Goal: Find contact information: Find contact information

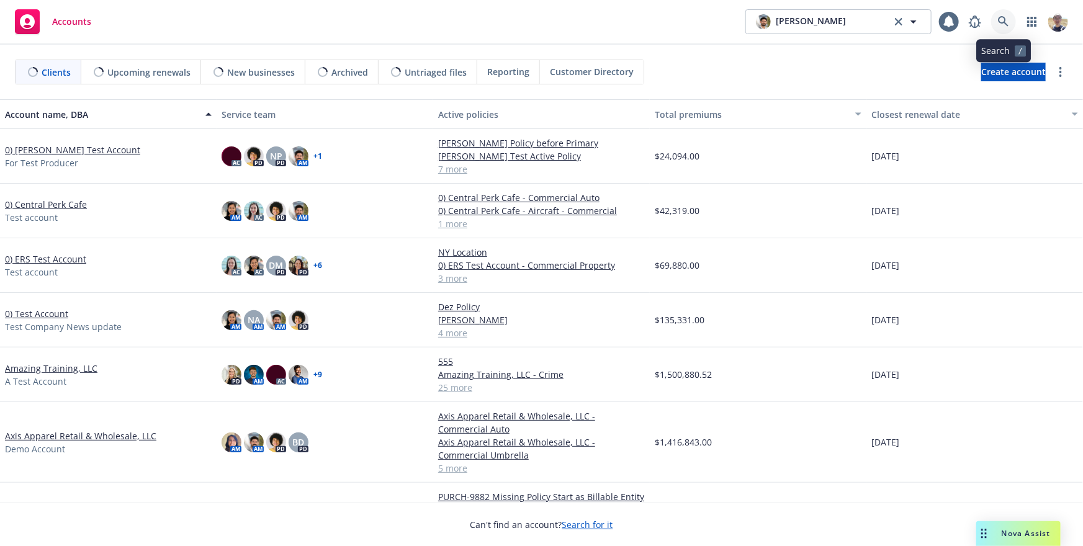
click at [999, 17] on icon at bounding box center [1003, 21] width 11 height 11
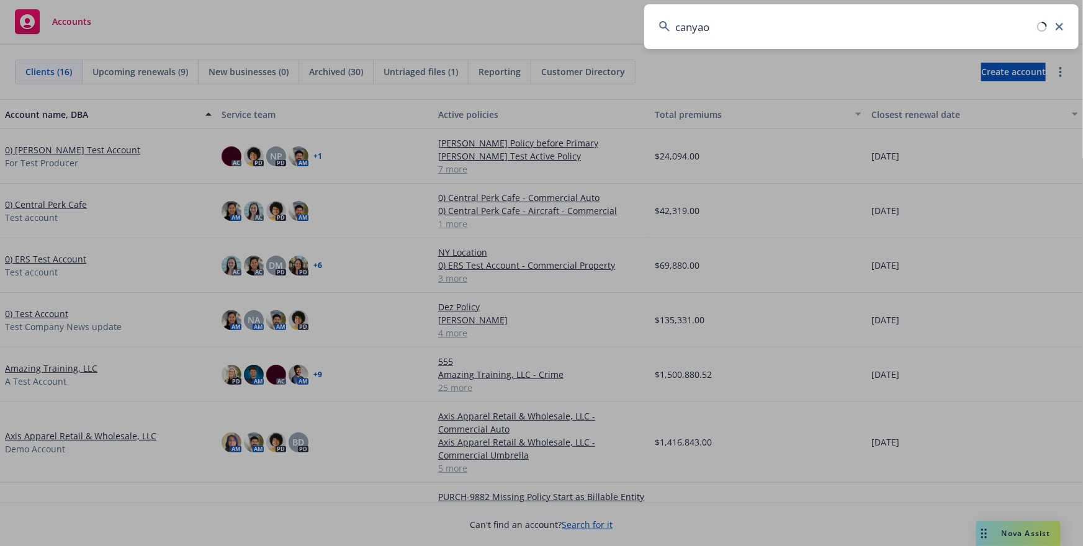
type input "canyaon"
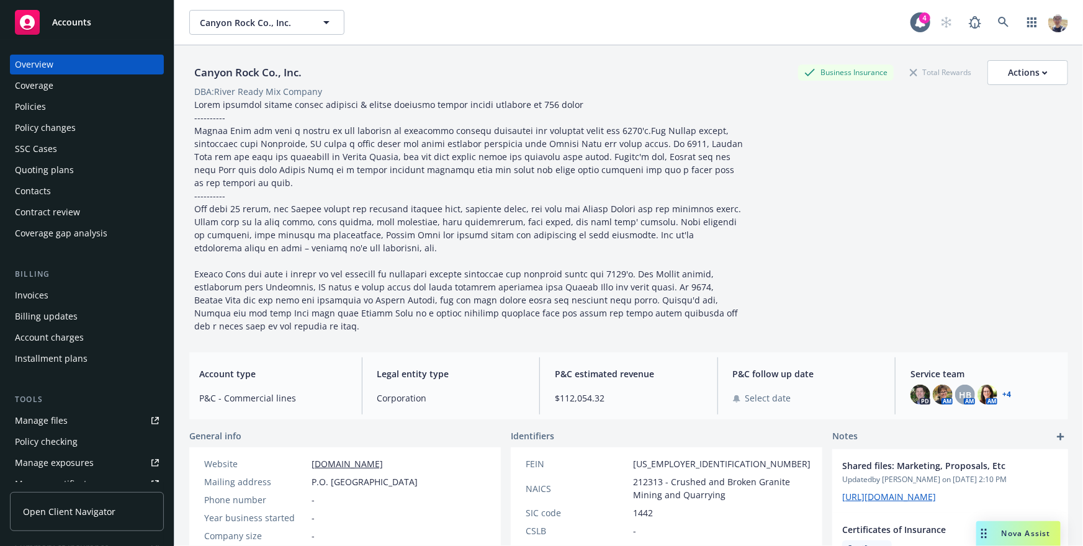
scroll to position [304, 0]
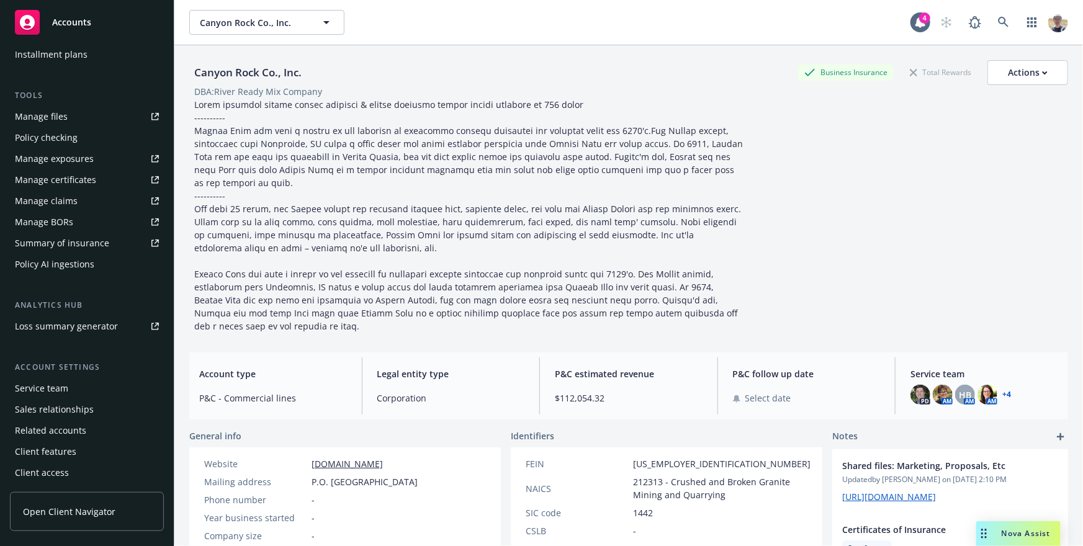
click at [72, 476] on div "Client access" at bounding box center [87, 473] width 144 height 20
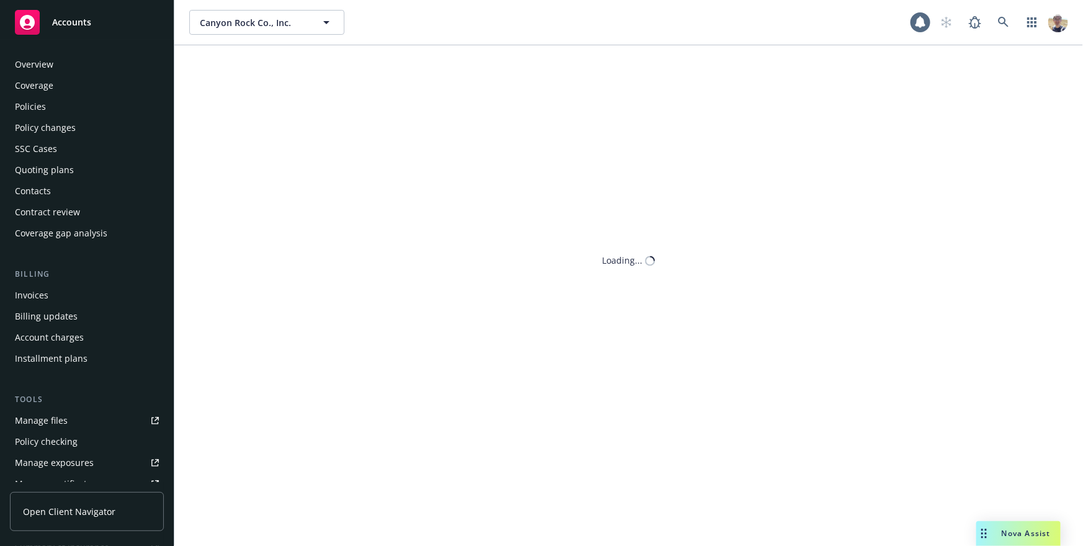
scroll to position [304, 0]
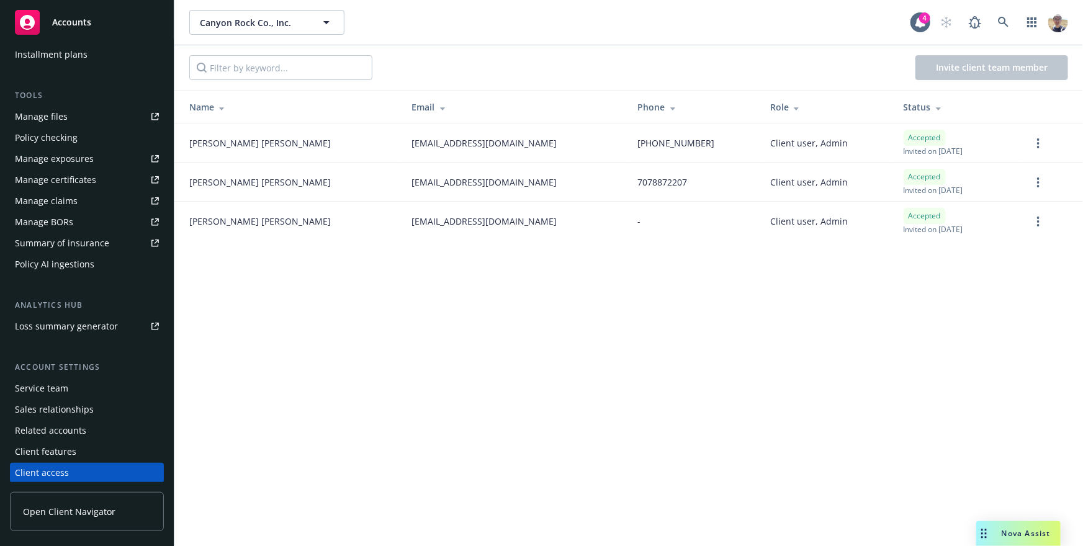
click at [412, 141] on span "[EMAIL_ADDRESS][DOMAIN_NAME]" at bounding box center [484, 142] width 145 height 13
copy span "[EMAIL_ADDRESS][DOMAIN_NAME]"
